Goal: Task Accomplishment & Management: Complete application form

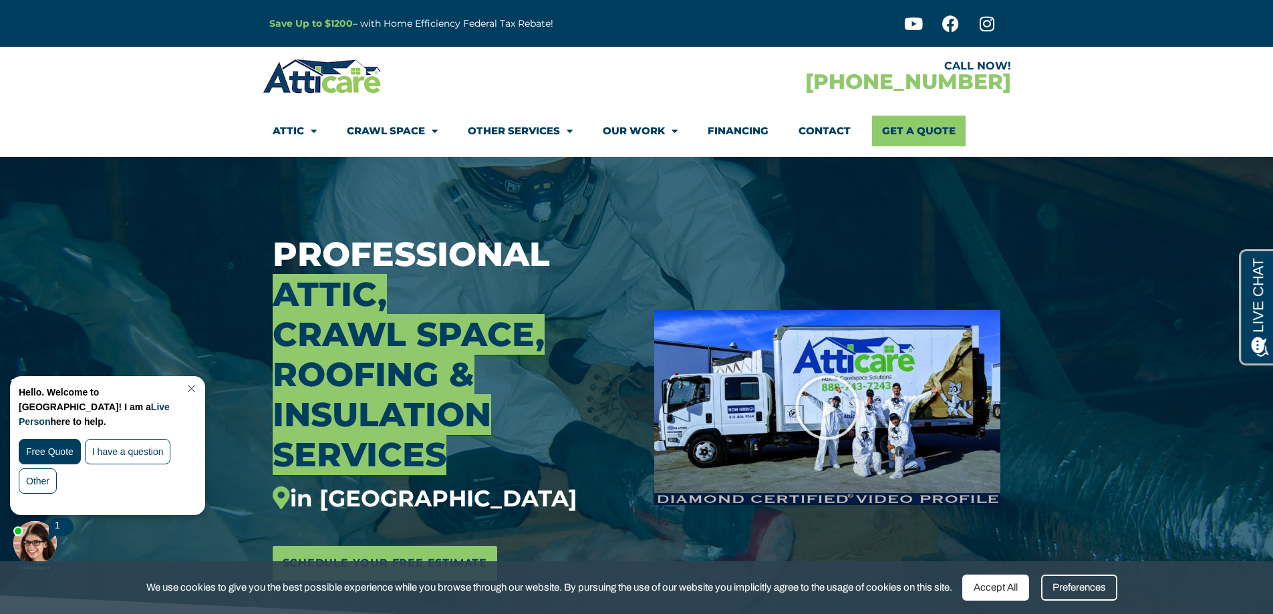
click at [698, 199] on div at bounding box center [827, 407] width 366 height 501
click at [728, 82] on div "CALL NOW! 1-866-934-5451" at bounding box center [824, 76] width 374 height 39
click at [199, 386] on link "Close Chat" at bounding box center [190, 389] width 18 height 10
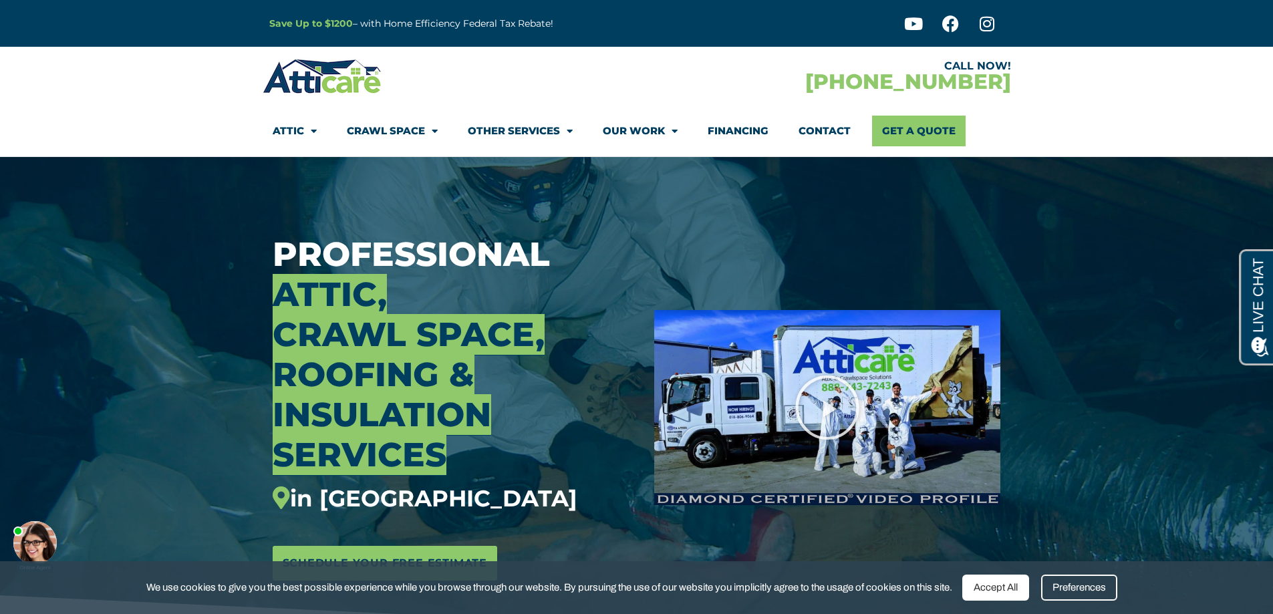
click at [812, 127] on link "Contact" at bounding box center [824, 131] width 52 height 31
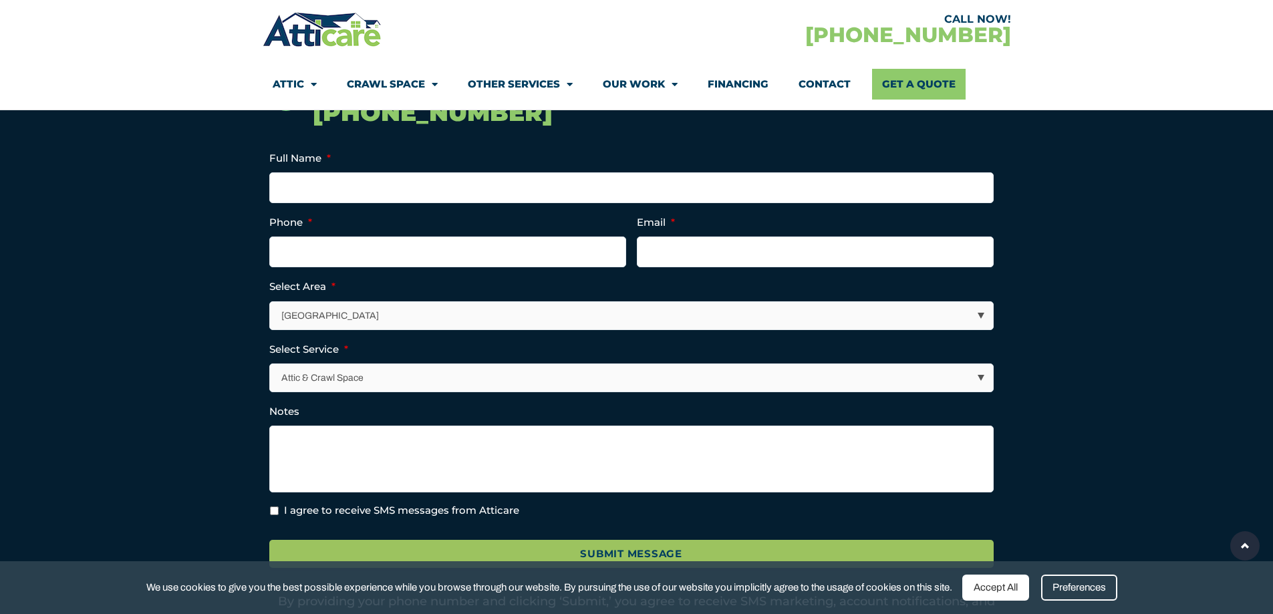
scroll to position [334, 0]
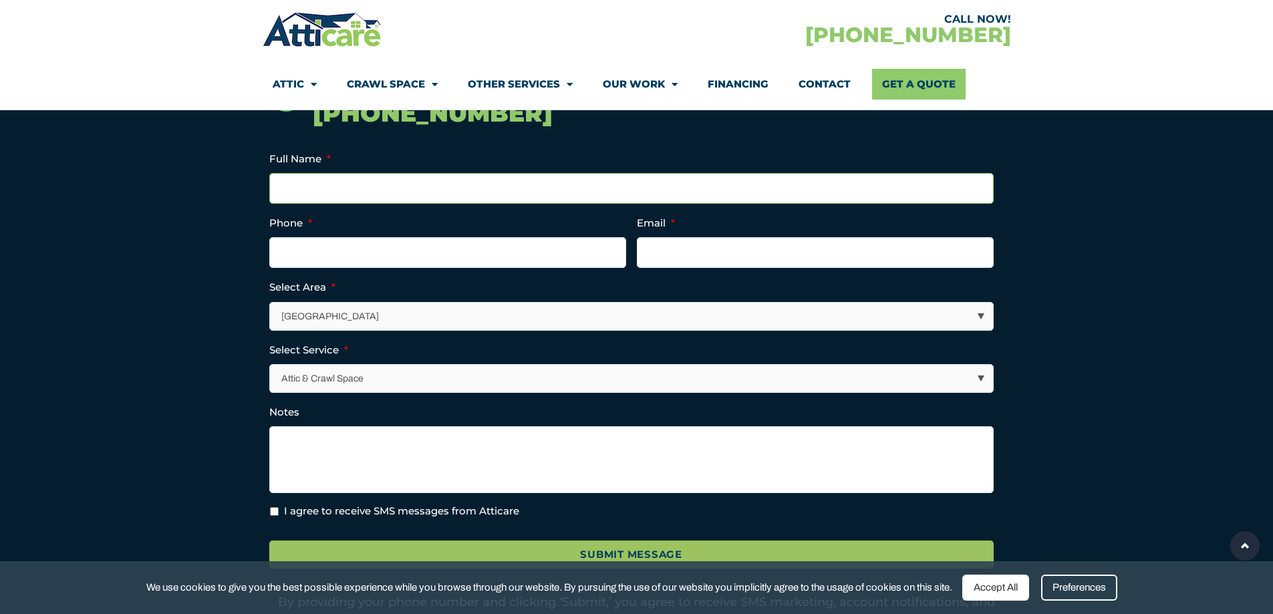
click at [309, 186] on input "Full Name *" at bounding box center [631, 188] width 724 height 31
type input "[PERSON_NAME]"
type input "8188592493"
type input "[EMAIL_ADDRESS][DOMAIN_NAME]"
type input "[PHONE_NUMBER]"
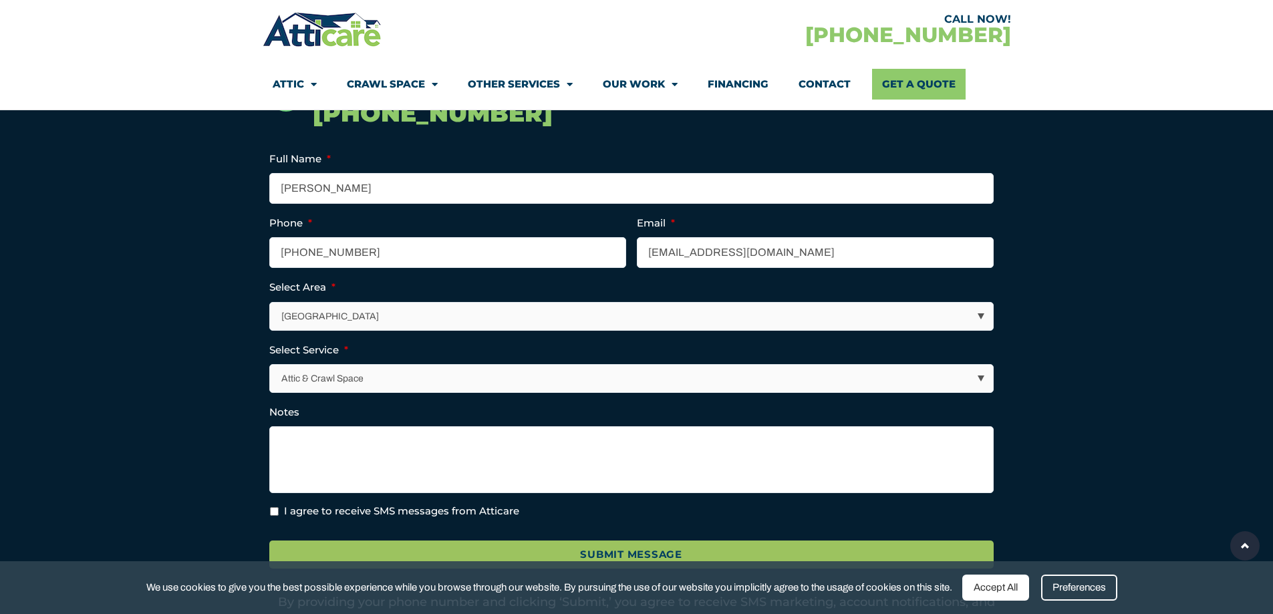
click at [643, 317] on select "[GEOGRAPHIC_DATA] [GEOGRAPHIC_DATA] [US_STATE] / [US_STATE] Area Other Areas" at bounding box center [632, 316] width 723 height 27
click at [513, 287] on li "Select Area * [GEOGRAPHIC_DATA] [GEOGRAPHIC_DATA] [US_STATE] / [US_STATE] Area …" at bounding box center [636, 304] width 735 height 51
click at [401, 377] on select "Attic & Crawl Space Insulation Roofing Solar Energy Other Services" at bounding box center [632, 378] width 723 height 27
click at [307, 442] on textarea "Notes" at bounding box center [631, 459] width 724 height 67
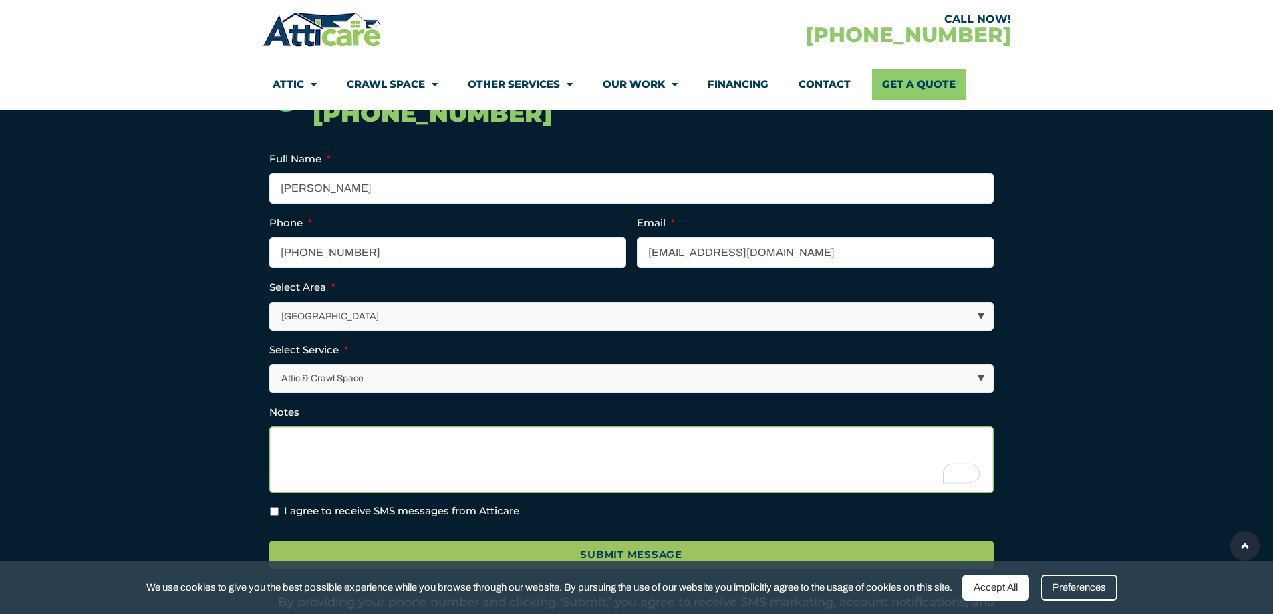
paste textarea "Hi, good afternoon, I’m requesting quotes for rodent-resistant attic insulation…"
click at [323, 442] on textarea "Hi, good afternoon, I’m requesting quotes for rodent-resistant attic insulation…" at bounding box center [631, 459] width 724 height 67
type textarea "Hi, good morning, I’m requesting quotes for rodent-resistant attic insulation a…"
drag, startPoint x: 281, startPoint y: 442, endPoint x: 792, endPoint y: 518, distance: 516.1
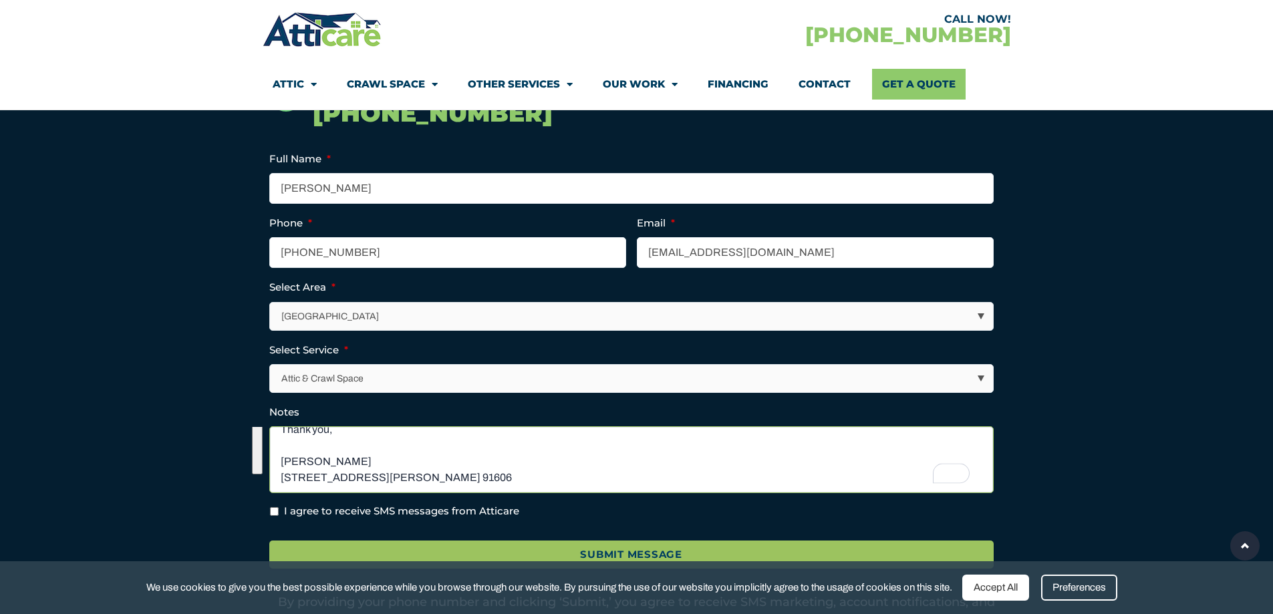
click at [792, 518] on ul "Full Name * [PERSON_NAME] Phone * [PHONE_NUMBER] Email * [EMAIL_ADDRESS][DOMAIN…" at bounding box center [636, 334] width 735 height 369
paste textarea "Hi, good morning, I’m requesting quotes for rodent-resistant attic insulation a…"
click at [280, 444] on textarea "Hi, good morning, I’m requesting quotes for rodent-resistant attic insulation a…" at bounding box center [631, 459] width 724 height 67
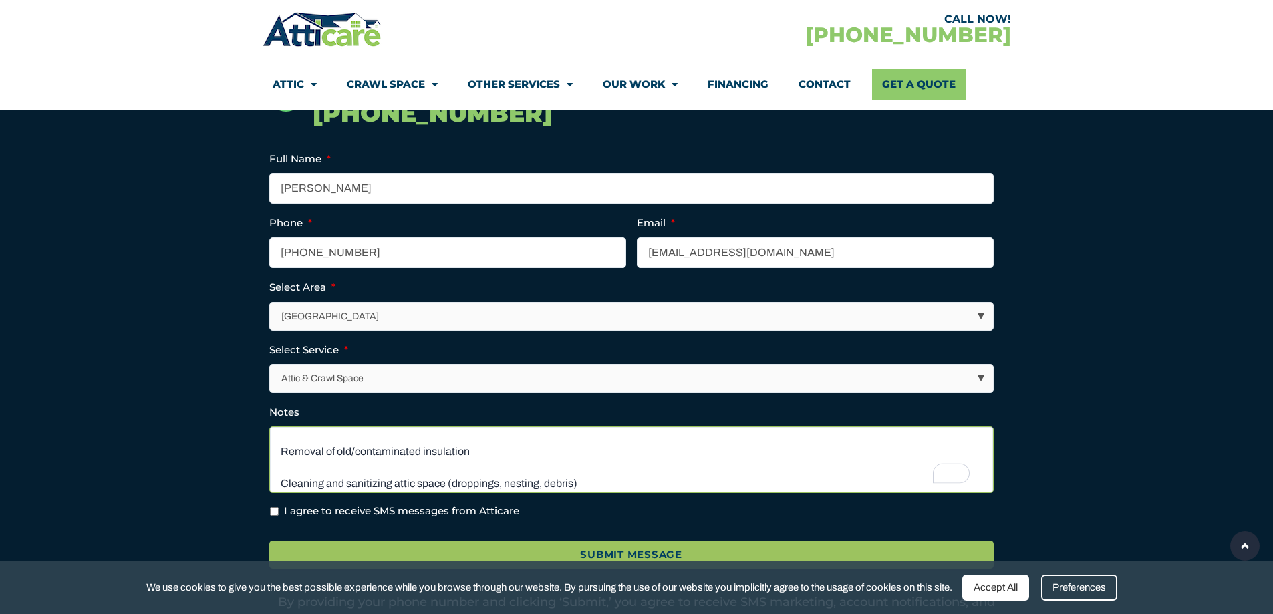
click at [284, 456] on textarea "Hi, good morning, I’m requesting quotes for rodent-resistant attic insulation a…" at bounding box center [631, 459] width 724 height 67
click at [279, 484] on textarea "Hi, good morning, I’m requesting quotes for rodent-resistant attic insulation a…" at bounding box center [631, 459] width 724 height 67
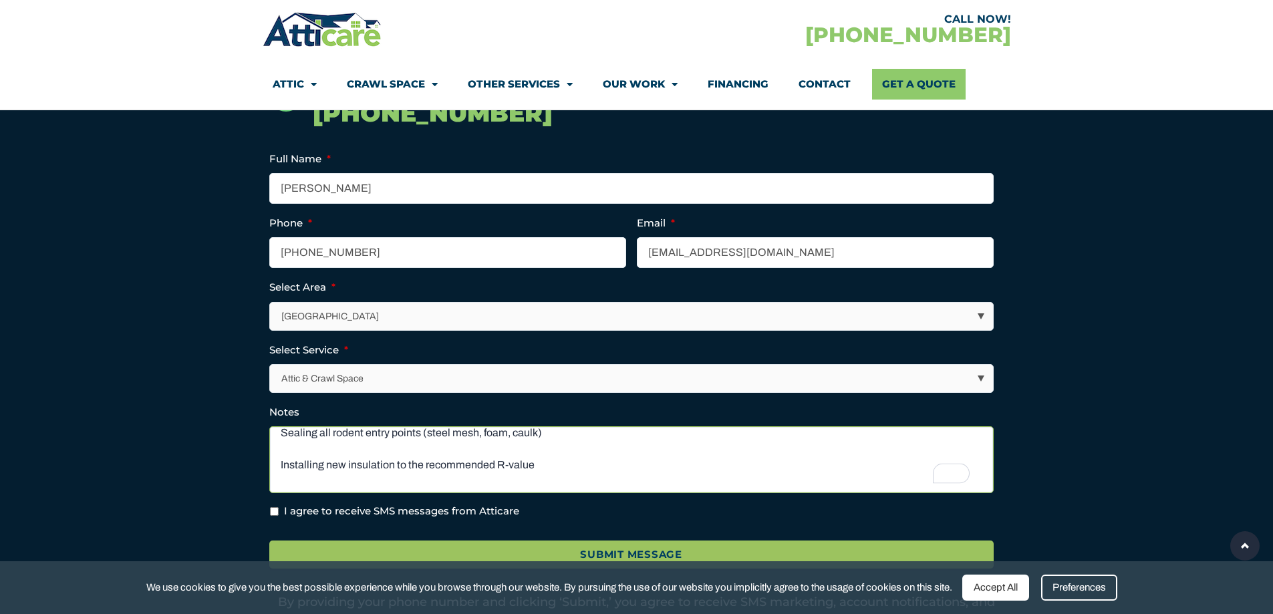
click at [283, 430] on textarea "Hi, good morning, I’m requesting quotes for rodent-resistant attic insulation a…" at bounding box center [631, 459] width 724 height 67
click at [281, 466] on textarea "Hi, good morning, I’m requesting quotes for rodent-resistant attic insulation a…" at bounding box center [631, 459] width 724 height 67
click at [278, 480] on textarea "Hi, good morning, I’m requesting quotes for rodent-resistant attic insulation a…" at bounding box center [631, 459] width 724 height 67
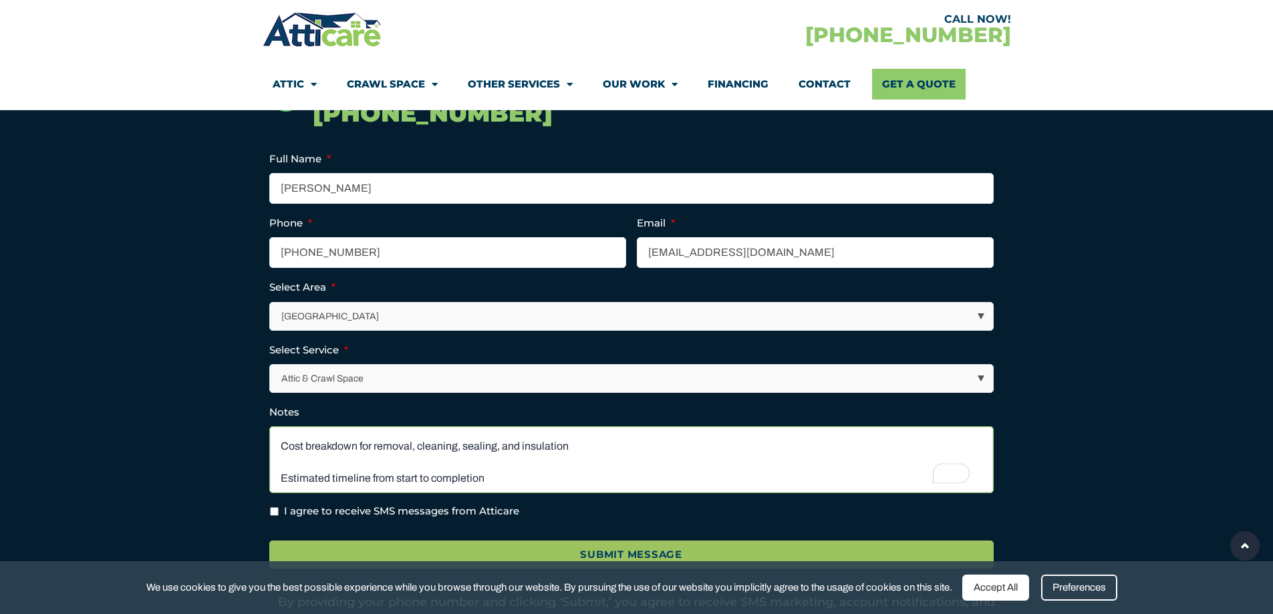
click at [281, 446] on textarea "Hi, good morning, I’m requesting quotes for rodent-resistant attic insulation a…" at bounding box center [631, 459] width 724 height 67
click at [278, 478] on textarea "Hi, good morning, I’m requesting quotes for rodent-resistant attic insulation a…" at bounding box center [631, 459] width 724 height 67
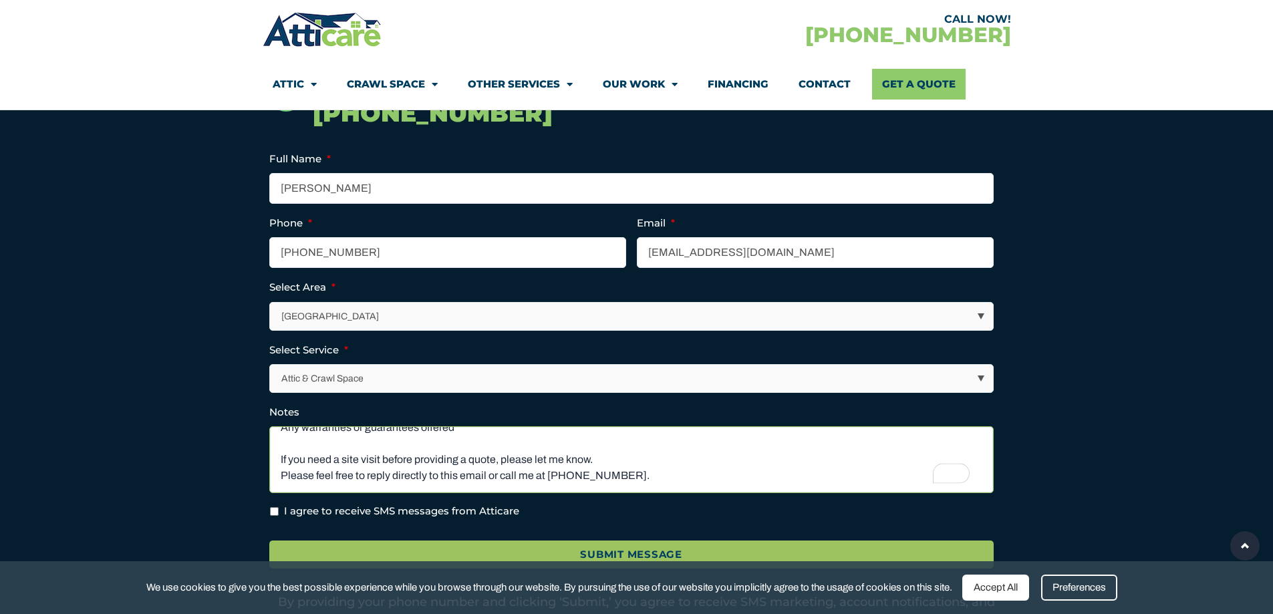
click at [280, 456] on textarea "Hi, good morning, I’m requesting quotes for rodent-resistant attic insulation a…" at bounding box center [631, 459] width 724 height 67
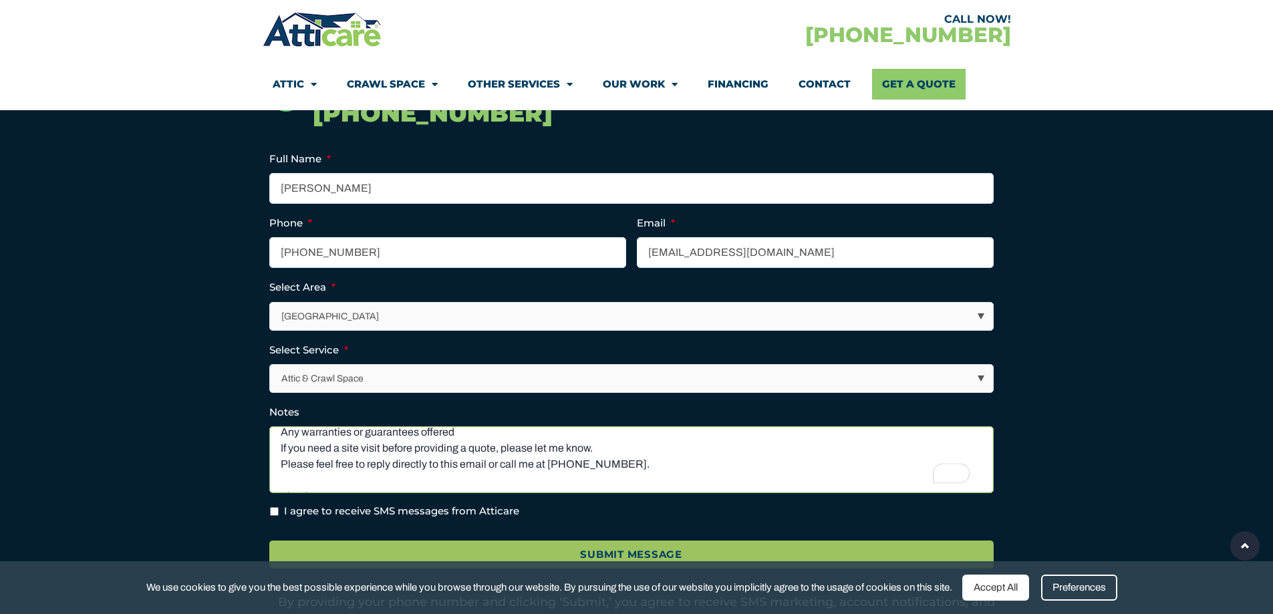
click at [281, 435] on textarea "Hi, good morning, I’m requesting quotes for rodent-resistant attic insulation a…" at bounding box center [631, 459] width 724 height 67
click at [282, 451] on textarea "Hi, good morning, I’m requesting quotes for rodent-resistant attic insulation a…" at bounding box center [631, 459] width 724 height 67
click at [280, 450] on textarea "Hi, good morning, I’m requesting quotes for rodent-resistant attic insulation a…" at bounding box center [631, 459] width 724 height 67
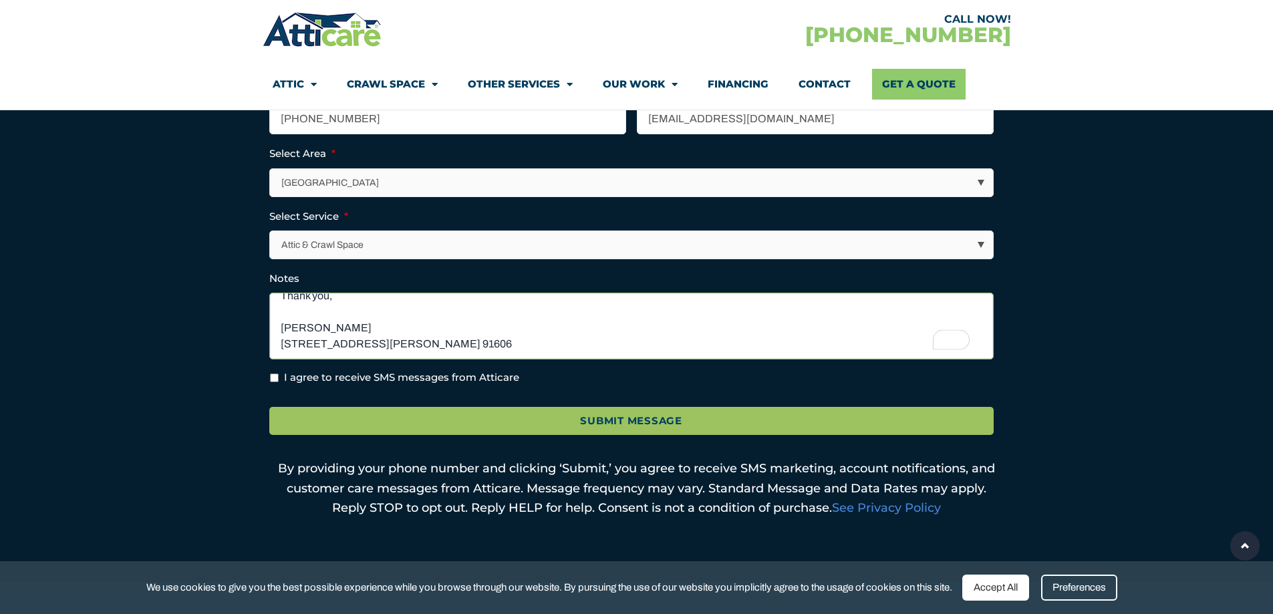
type textarea "Hi, good morning, I’m requesting quotes for rodent-resistant attic insulation a…"
click at [271, 377] on input "I agree to receive SMS messages from Atticare" at bounding box center [274, 378] width 9 height 9
checkbox input "true"
click at [992, 587] on div "Accept All" at bounding box center [995, 588] width 67 height 26
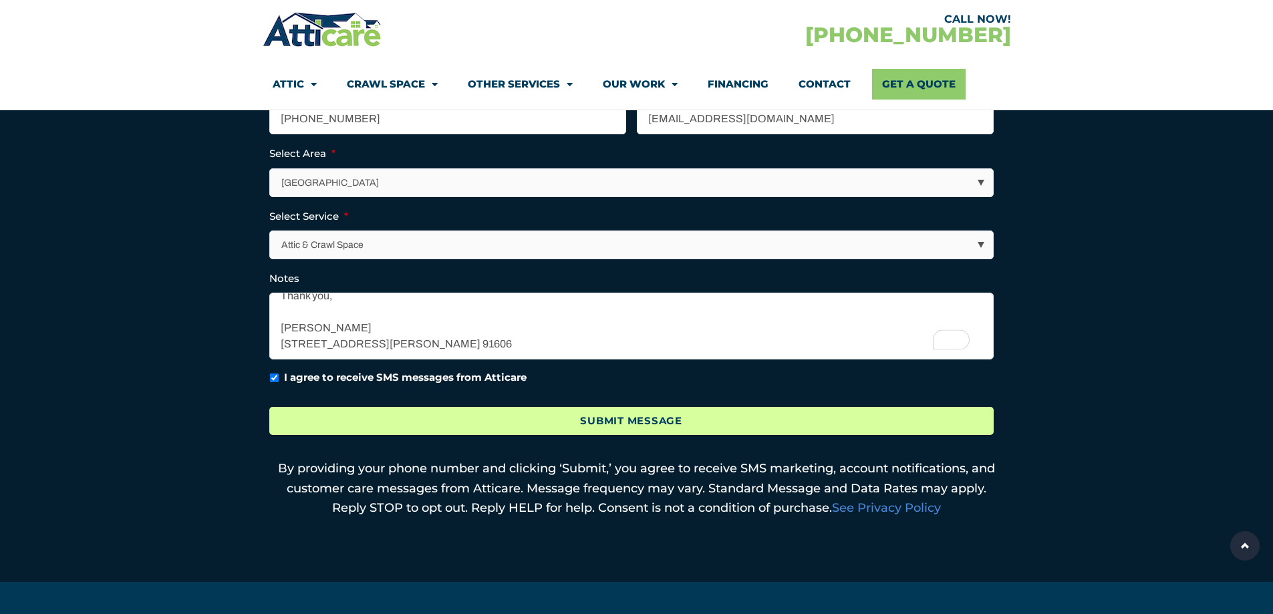
click at [636, 416] on input "Submit Message" at bounding box center [631, 421] width 724 height 29
